Goal: Find specific page/section: Find specific page/section

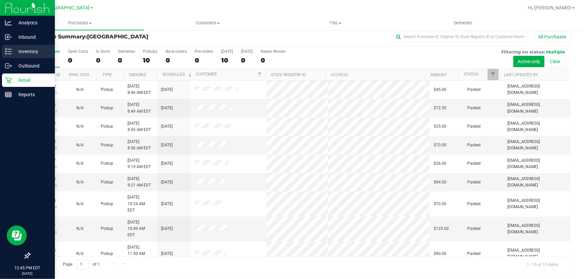
click at [23, 52] on p "Inventory" at bounding box center [32, 52] width 40 height 8
click at [25, 49] on p "Inventory" at bounding box center [32, 52] width 40 height 8
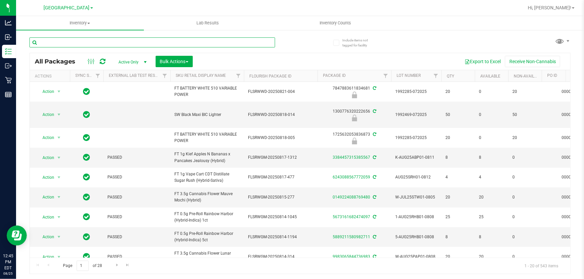
click at [94, 45] on input "text" at bounding box center [152, 42] width 246 height 10
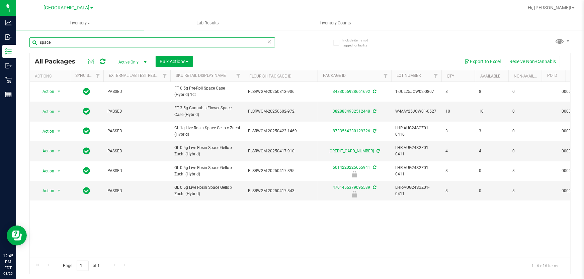
type input "space"
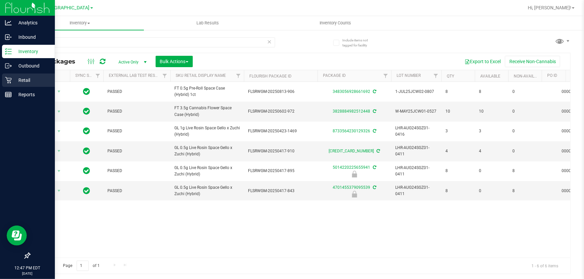
click at [22, 80] on p "Retail" at bounding box center [32, 80] width 40 height 8
